Goal: Information Seeking & Learning: Find specific fact

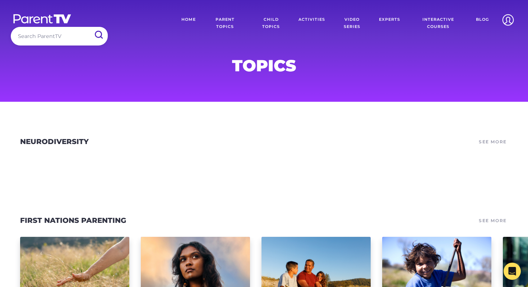
click at [52, 33] on input "search" at bounding box center [59, 36] width 97 height 18
type input "seen"
click at [89, 27] on input "submit" at bounding box center [98, 35] width 19 height 16
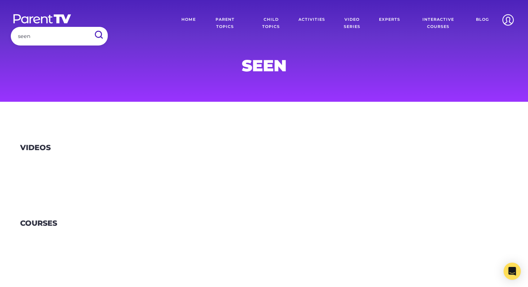
click at [349, 20] on link "Video Series" at bounding box center [351, 23] width 43 height 25
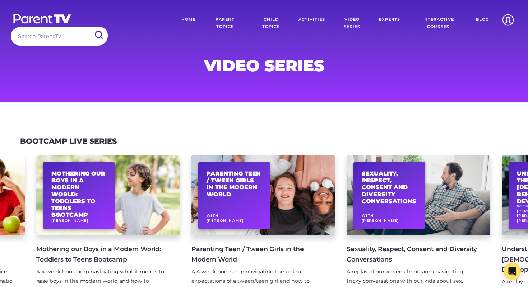
click at [63, 38] on input "search" at bounding box center [59, 36] width 97 height 18
type input "seen"
click at [89, 27] on input "submit" at bounding box center [98, 35] width 19 height 16
